Goal: Task Accomplishment & Management: Manage account settings

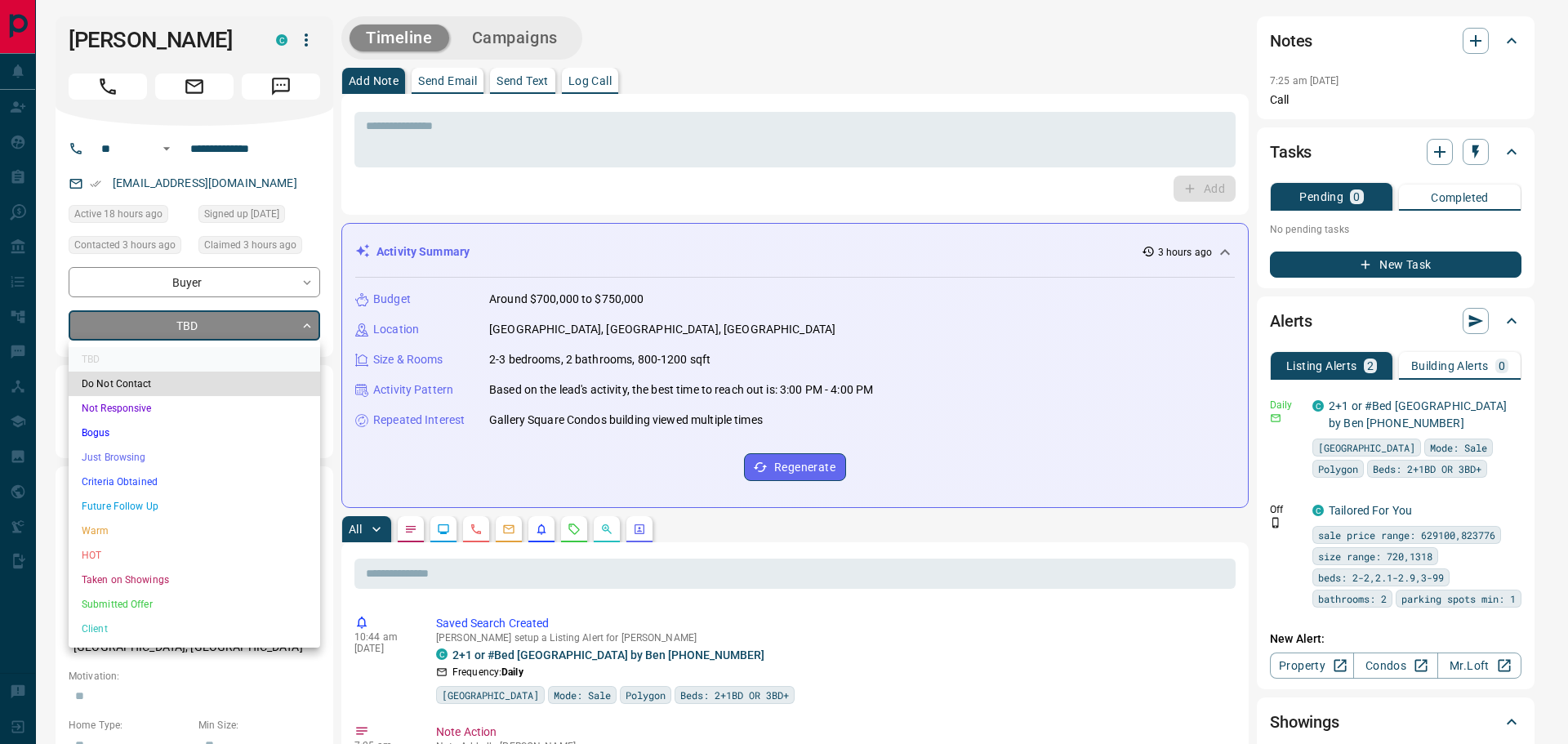
click at [133, 506] on li "Future Follow Up" at bounding box center [194, 507] width 252 height 25
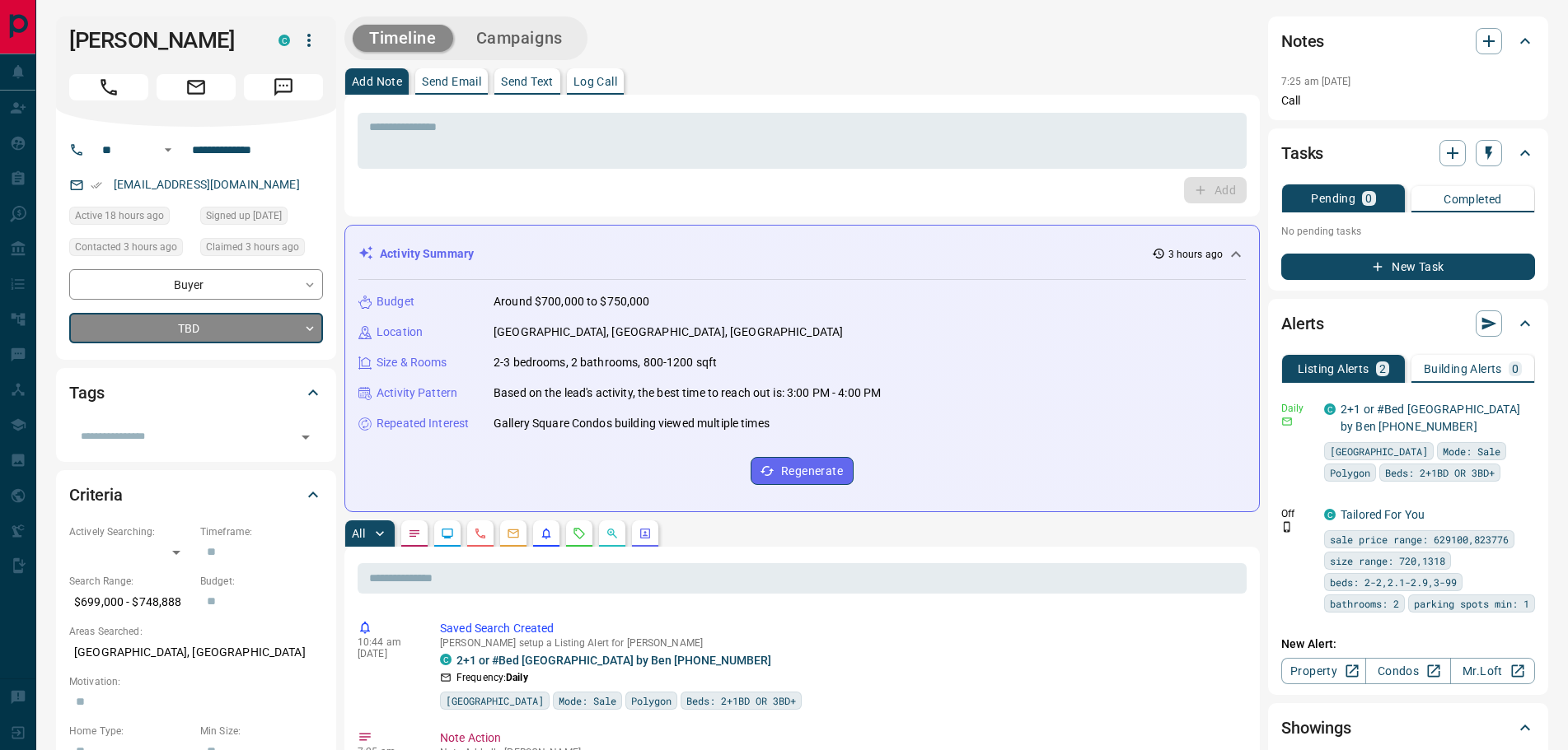
type input "*"
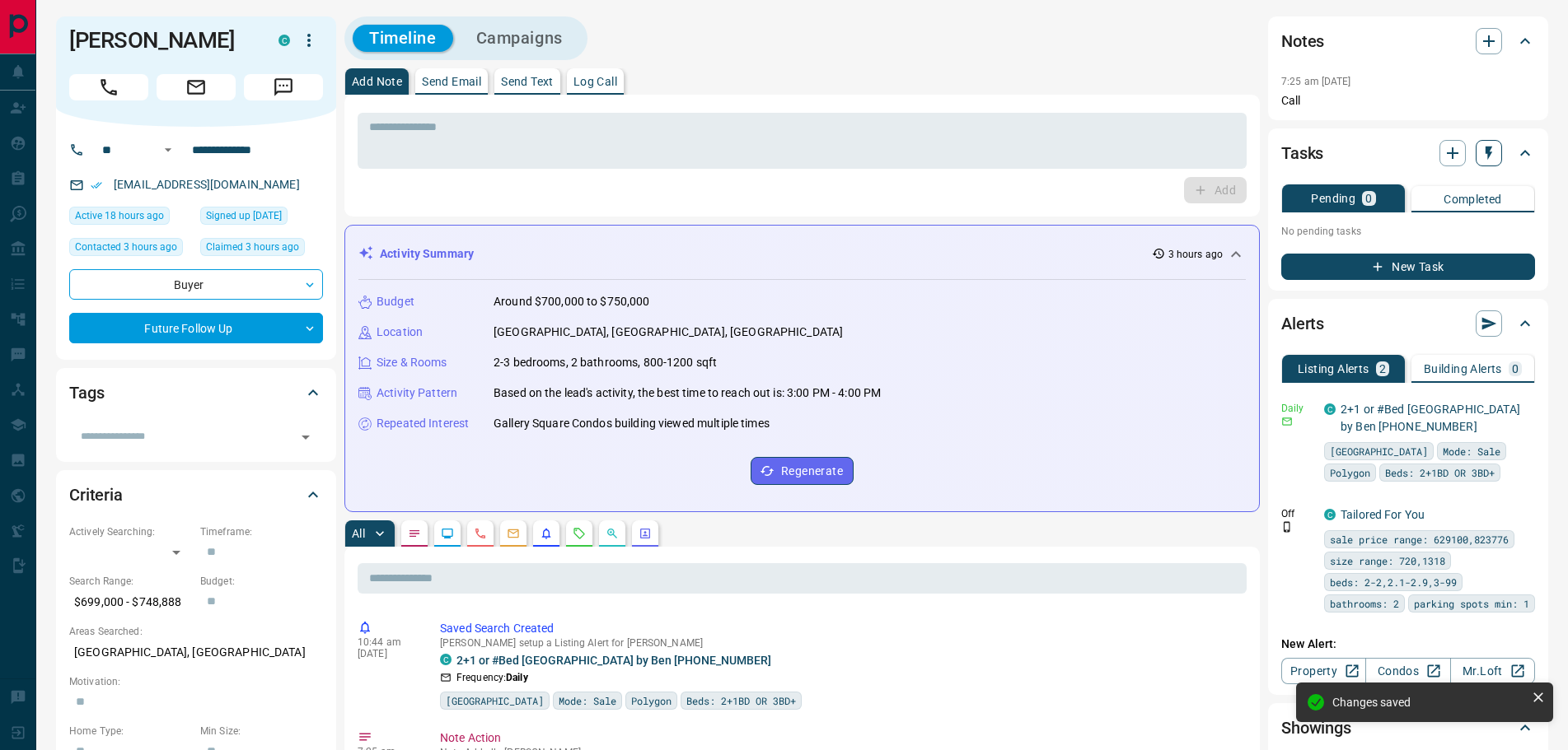
click at [1481, 150] on icon "button" at bounding box center [1488, 152] width 16 height 16
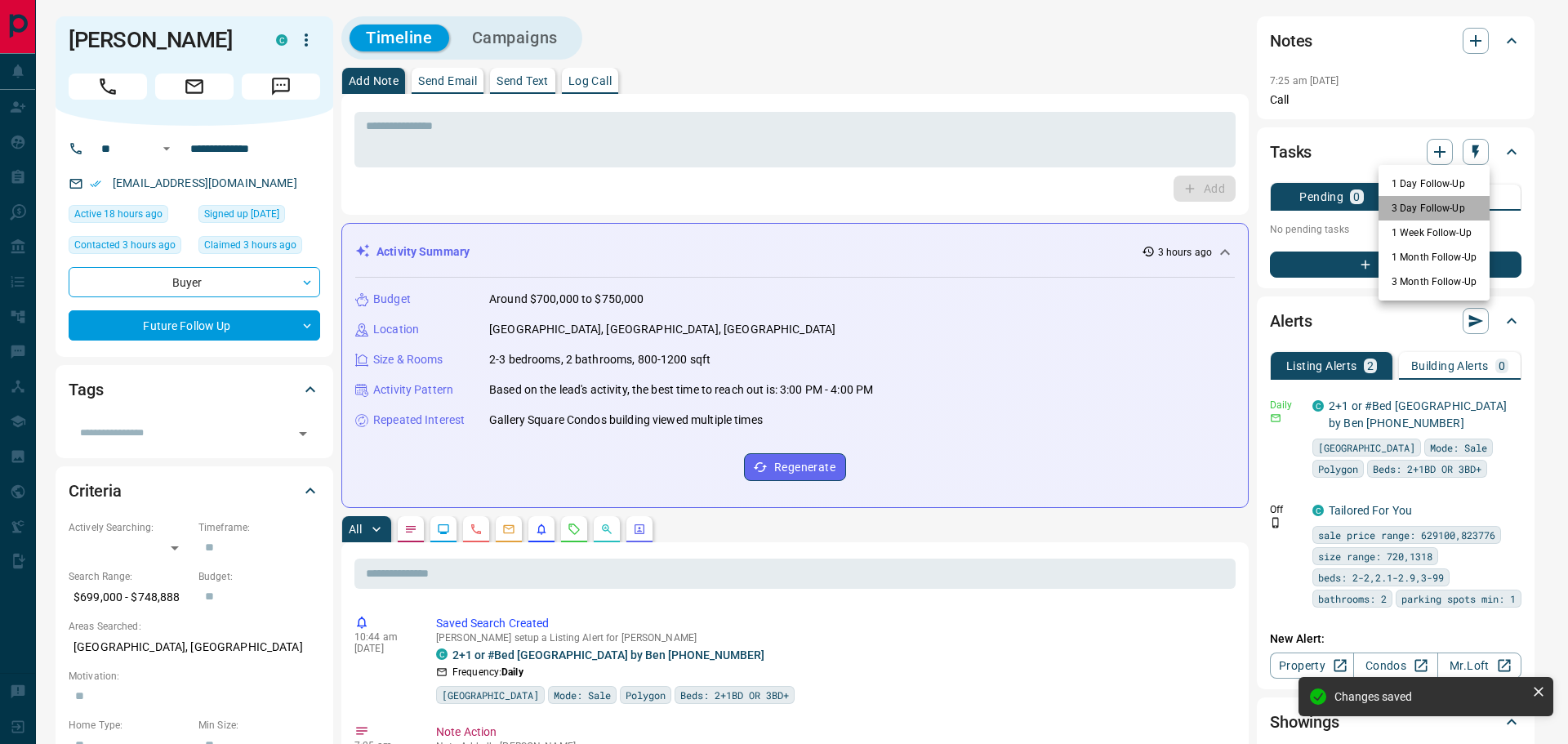
click at [1412, 214] on li "3 Day Follow-Up" at bounding box center [1435, 209] width 111 height 25
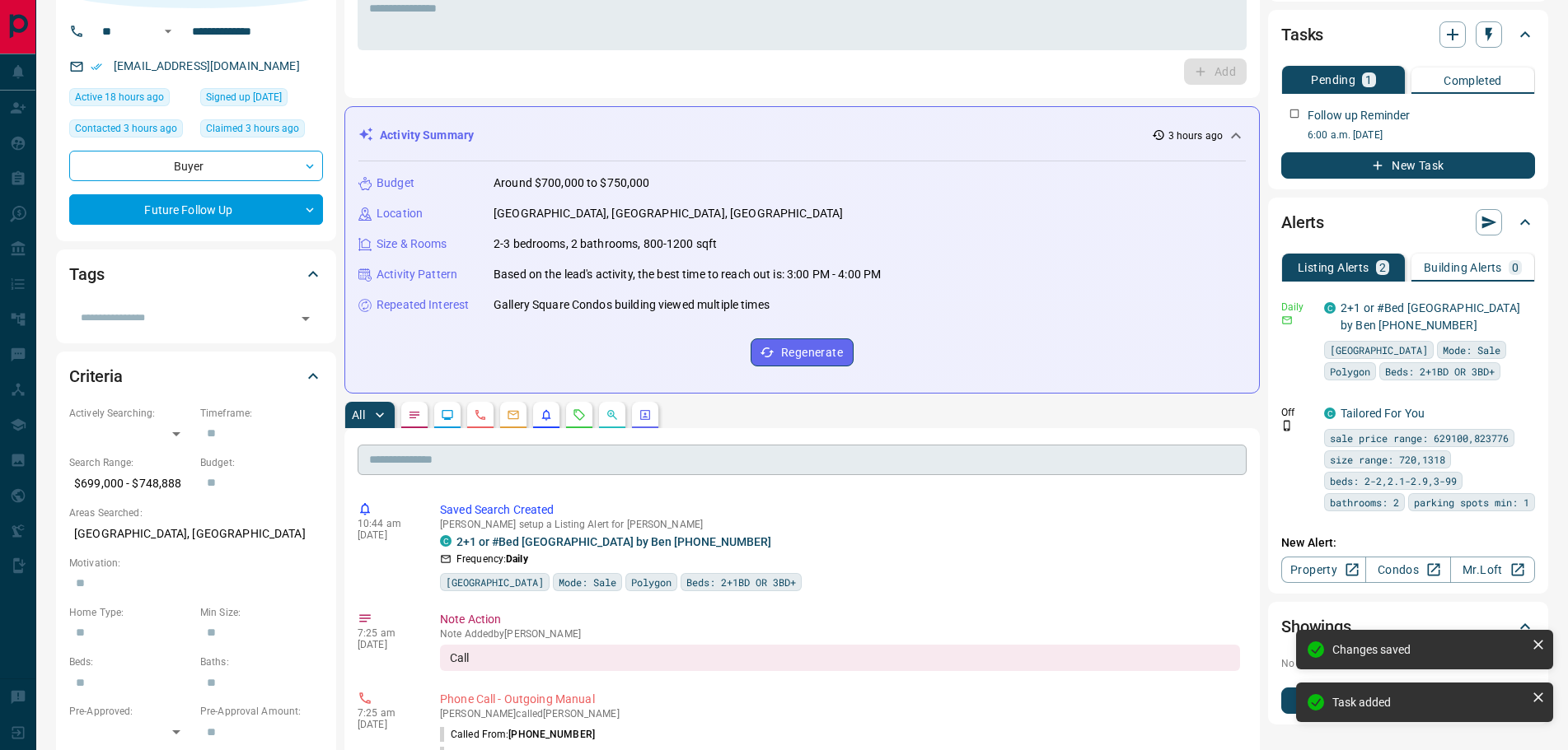
scroll to position [247, 0]
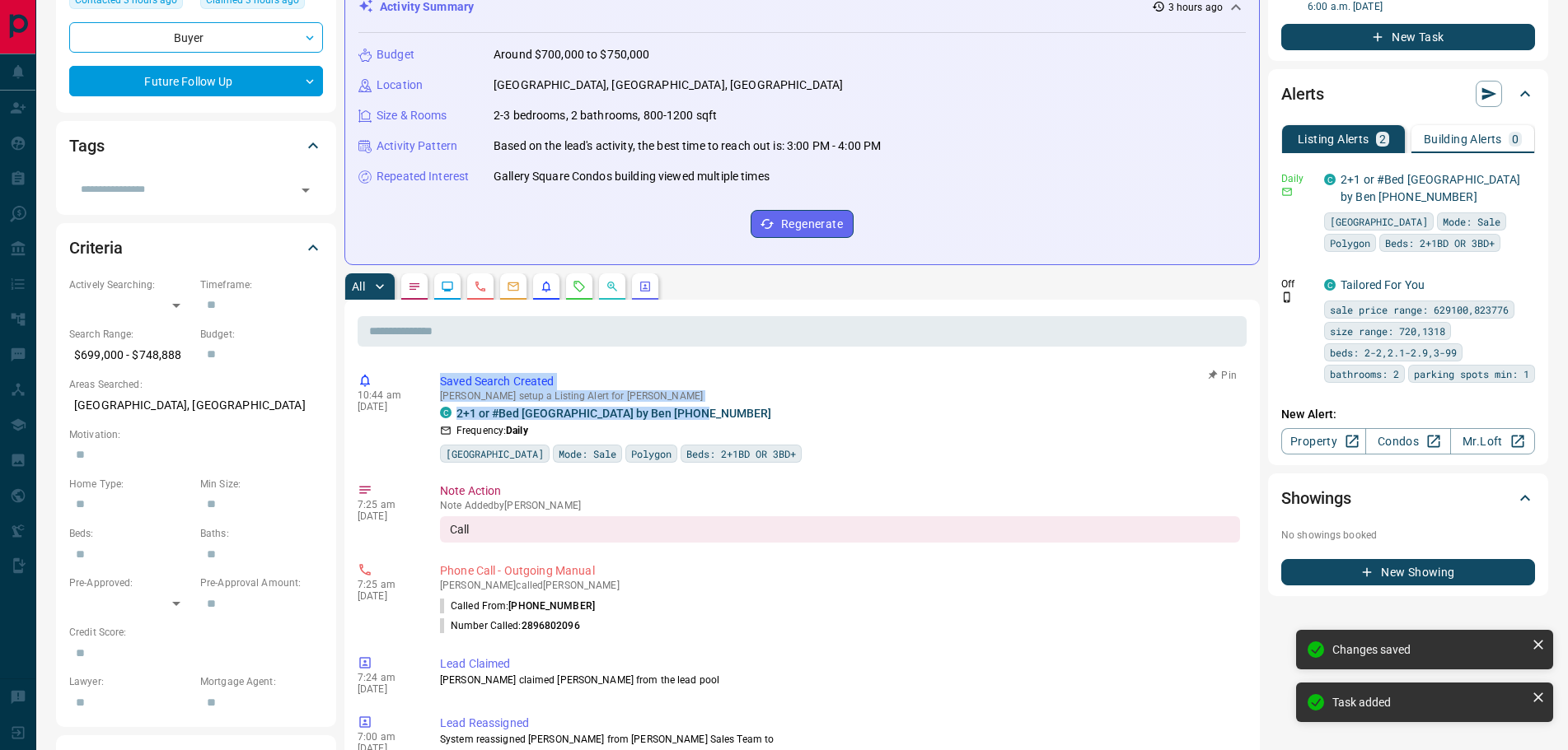
drag, startPoint x: 700, startPoint y: 413, endPoint x: 432, endPoint y: 379, distance: 270.1
click at [432, 379] on div "10:44 am [DATE] Saved Search Created [PERSON_NAME] setup a Listing Alert for [P…" at bounding box center [803, 418] width 889 height 100
copy div "Saved Search Created [PERSON_NAME] setup a Listing Alert for [PERSON_NAME] 2+1 …"
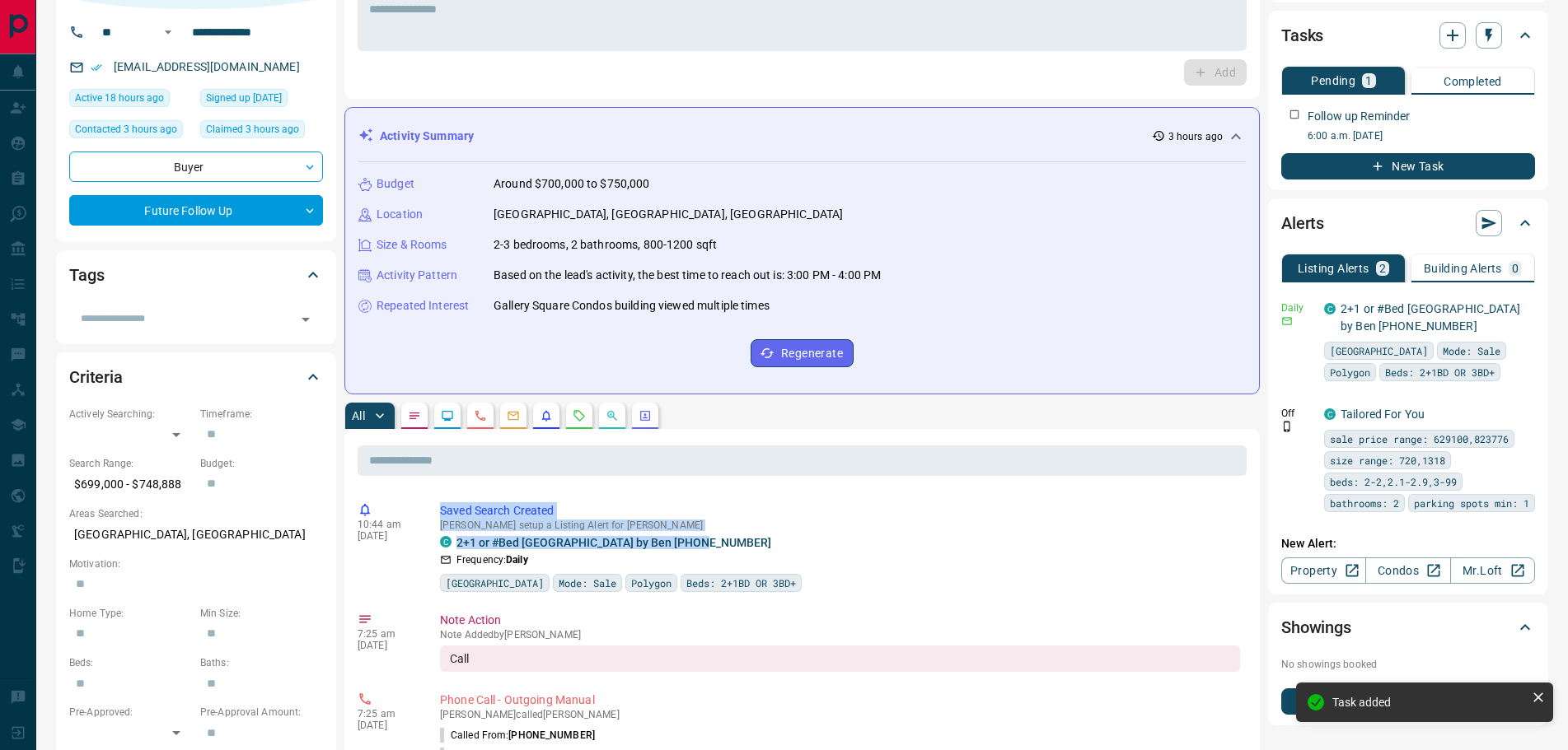
scroll to position [0, 0]
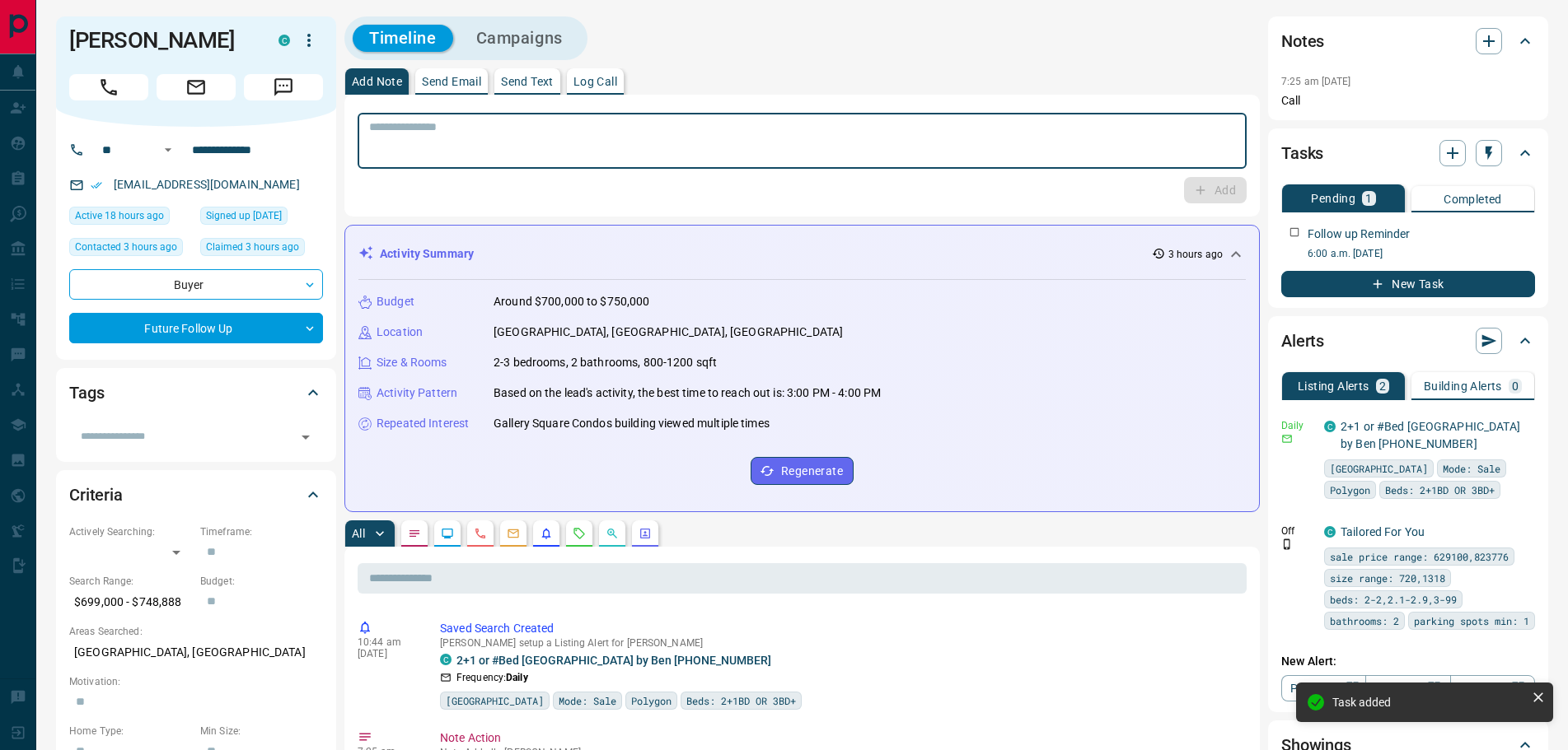
click at [482, 128] on textarea at bounding box center [802, 141] width 865 height 42
paste textarea "**********"
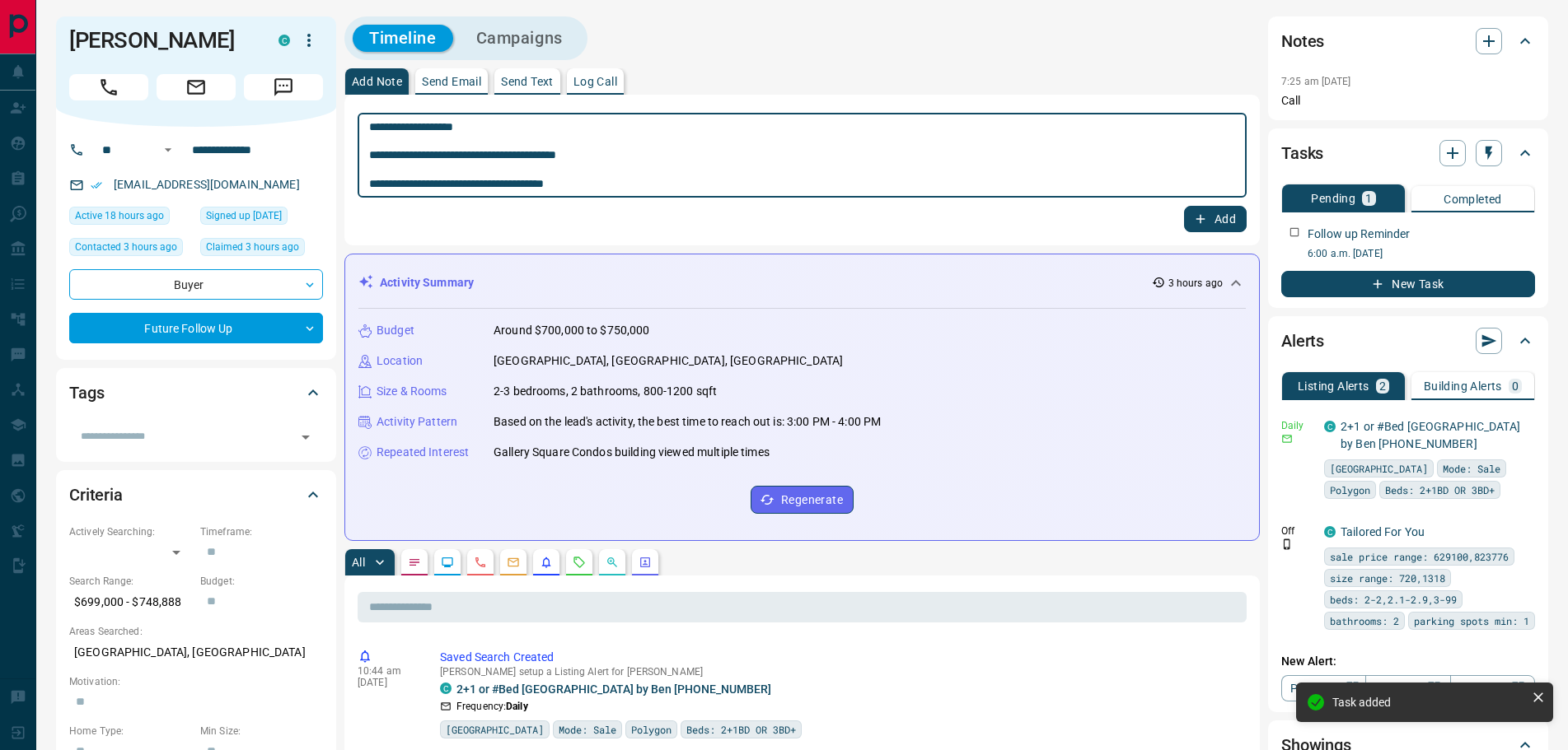
type textarea "**********"
click at [1209, 218] on button "Add" at bounding box center [1215, 219] width 63 height 27
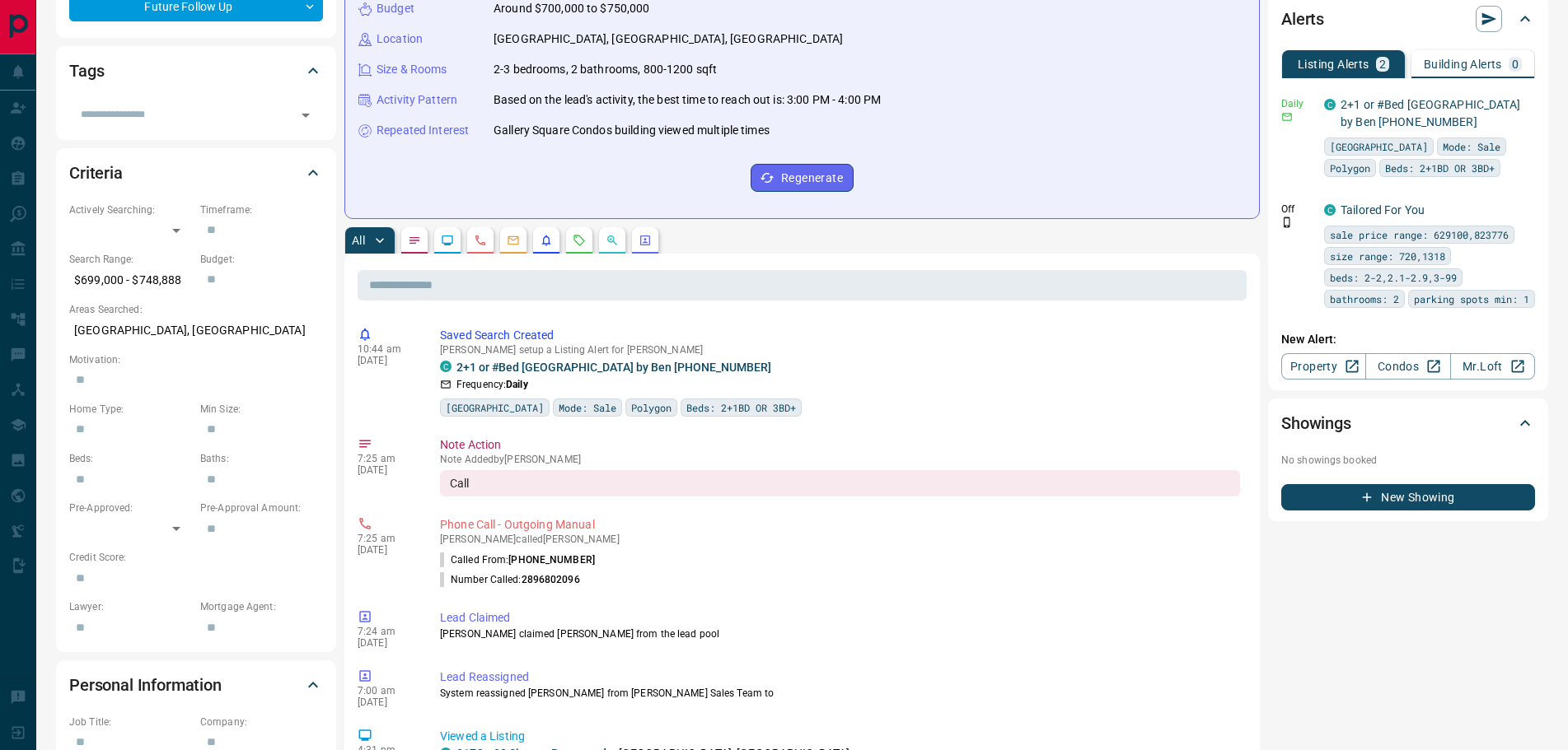
scroll to position [329, 0]
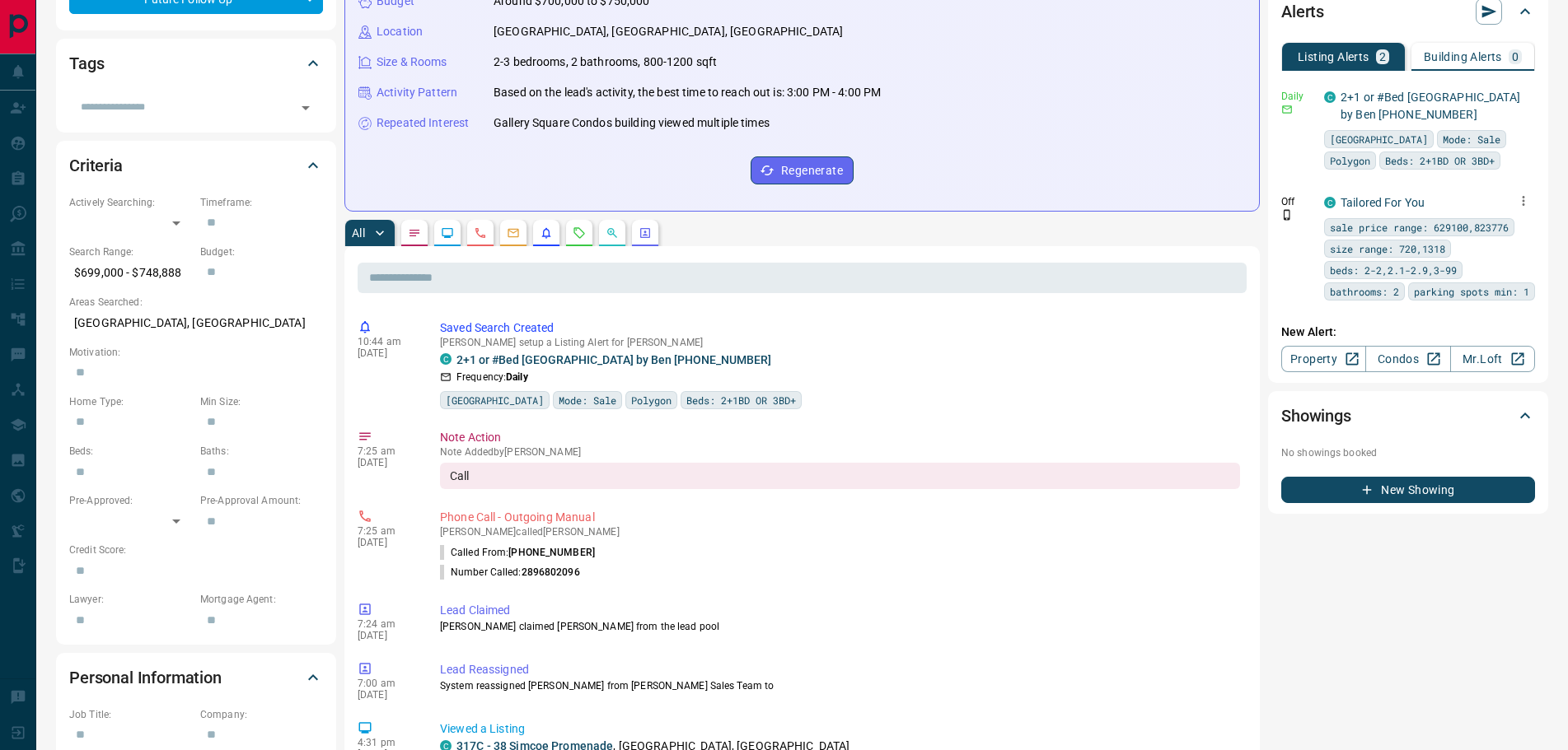
click at [1517, 200] on icon "button" at bounding box center [1523, 201] width 15 height 15
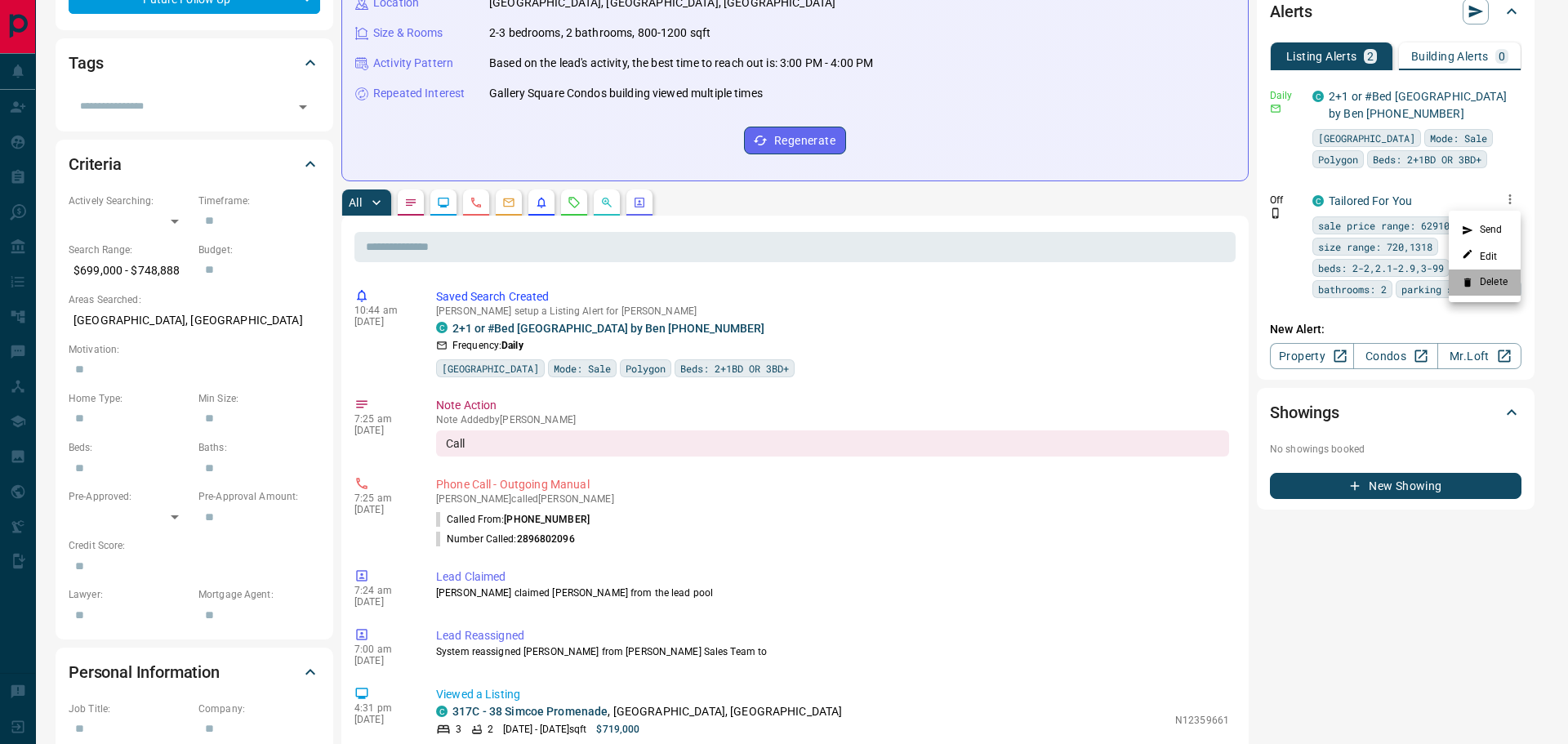
click at [1480, 280] on li "Delete" at bounding box center [1485, 283] width 72 height 26
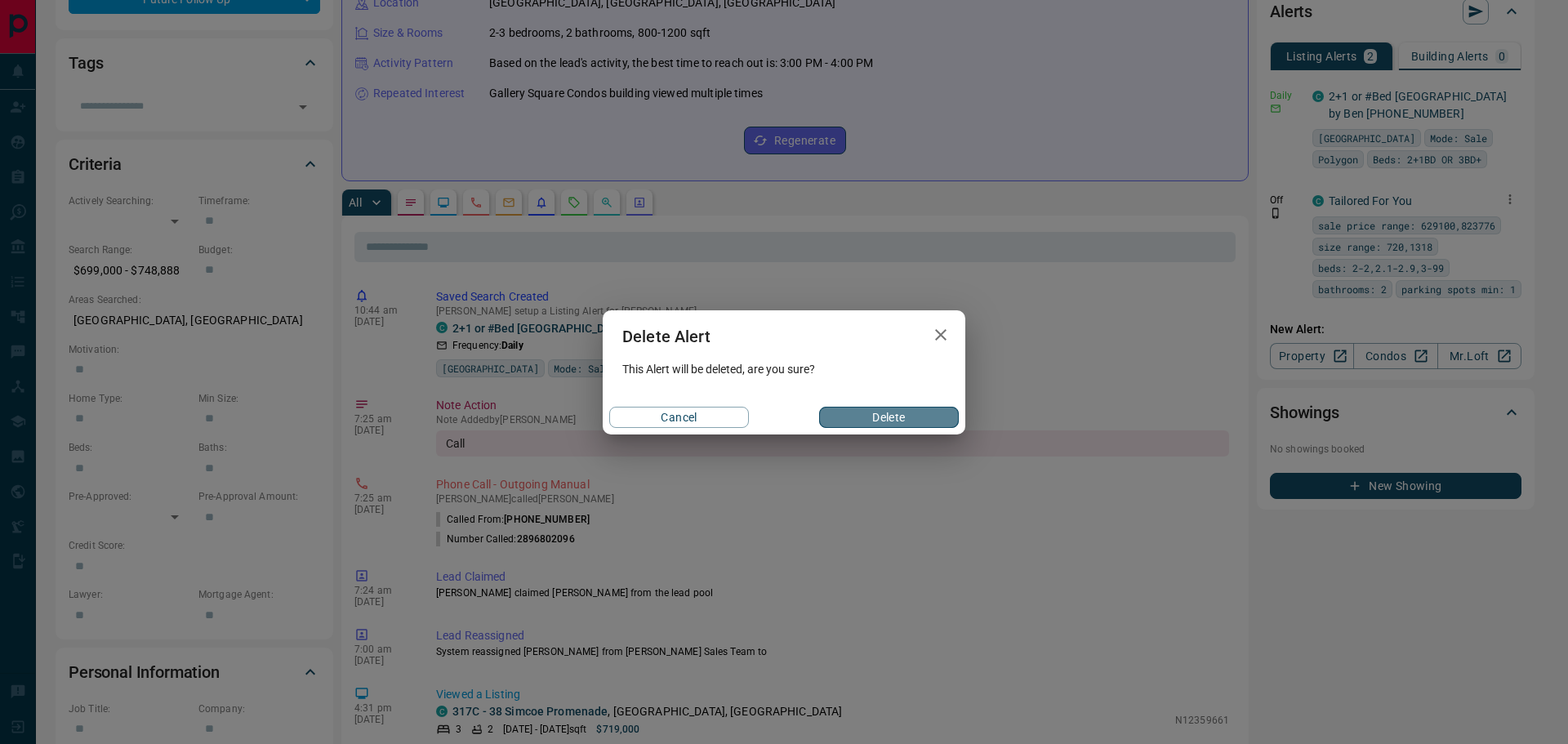
click at [849, 410] on button "Delete" at bounding box center [889, 417] width 140 height 21
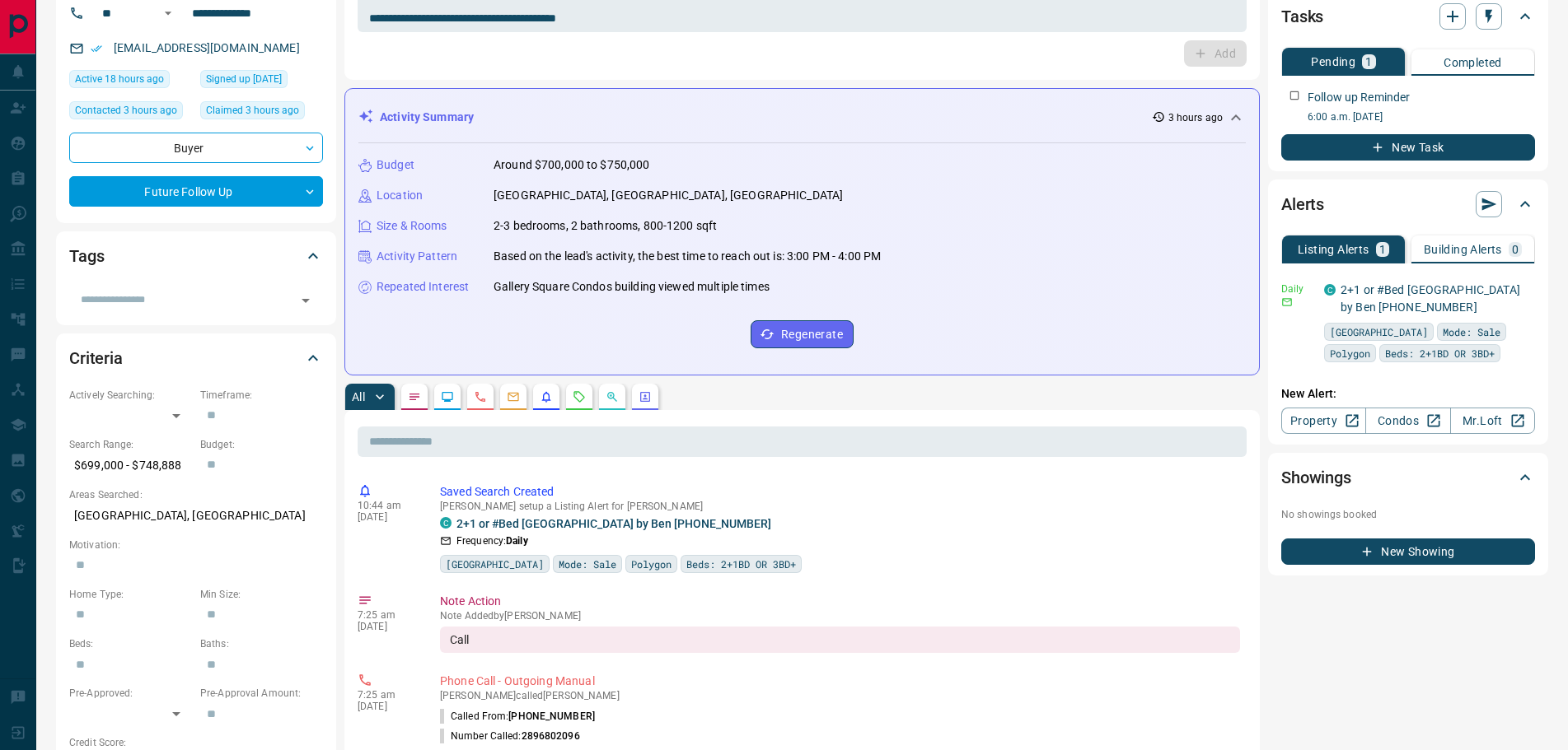
scroll to position [0, 0]
